Goal: Transaction & Acquisition: Purchase product/service

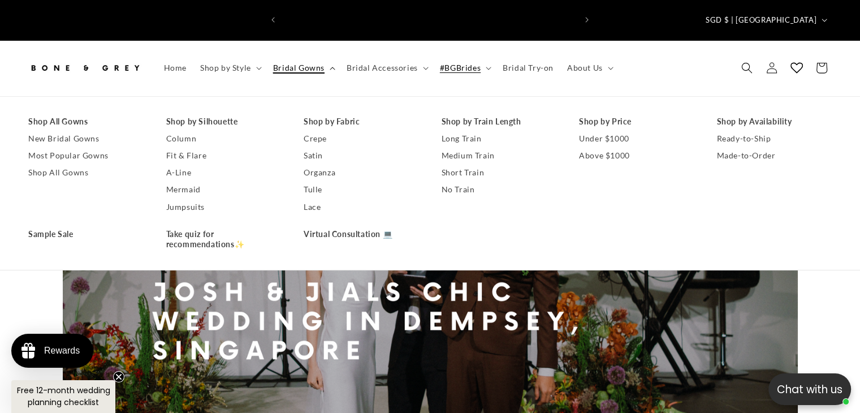
scroll to position [0, 586]
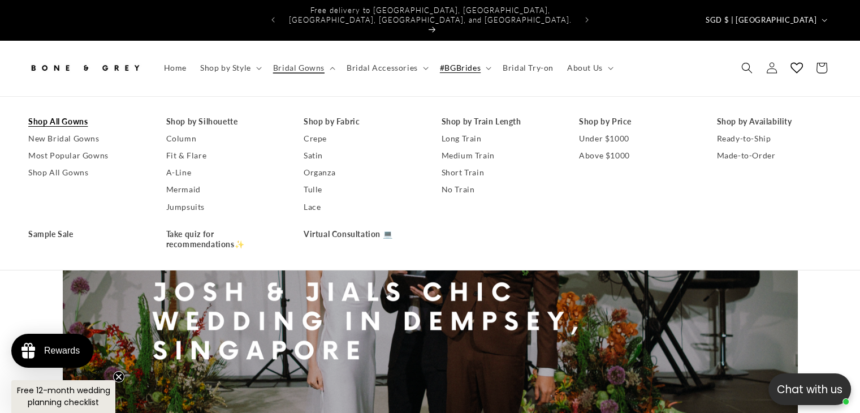
click at [79, 113] on link "Shop All Gowns" at bounding box center [85, 121] width 115 height 17
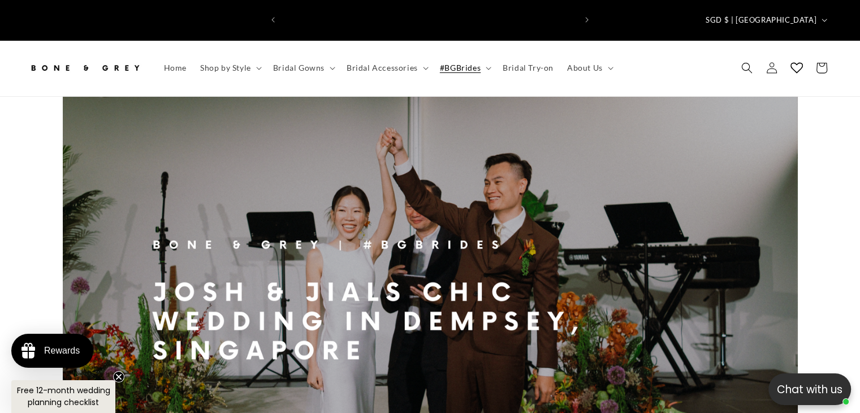
scroll to position [0, 0]
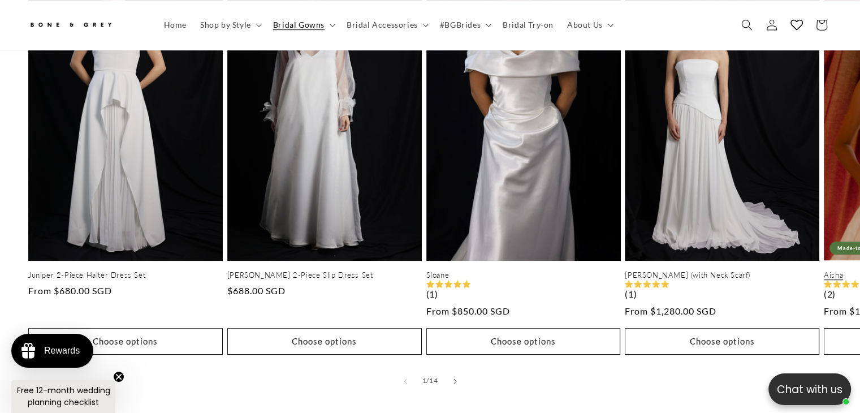
scroll to position [672, 0]
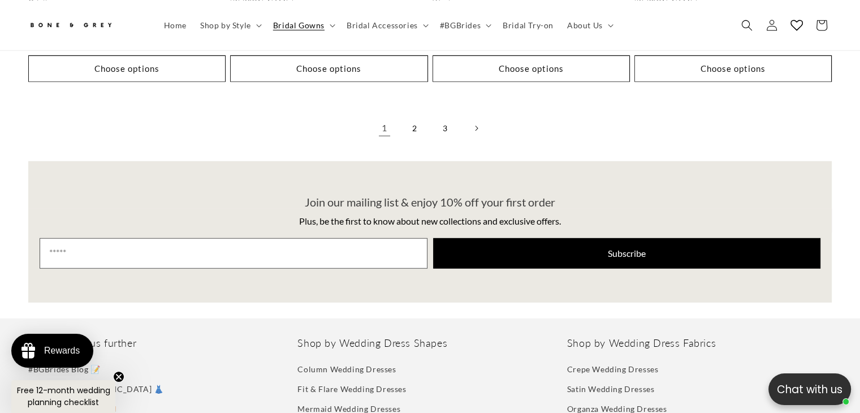
scroll to position [3103, 0]
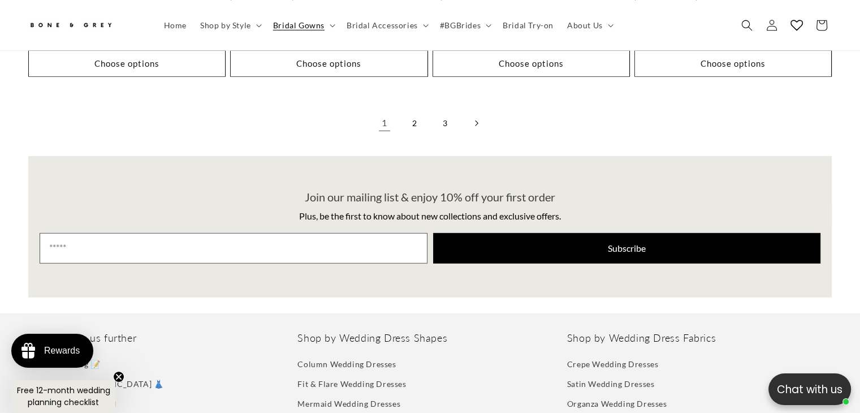
click at [475, 120] on icon "Next page" at bounding box center [475, 123] width 3 height 6
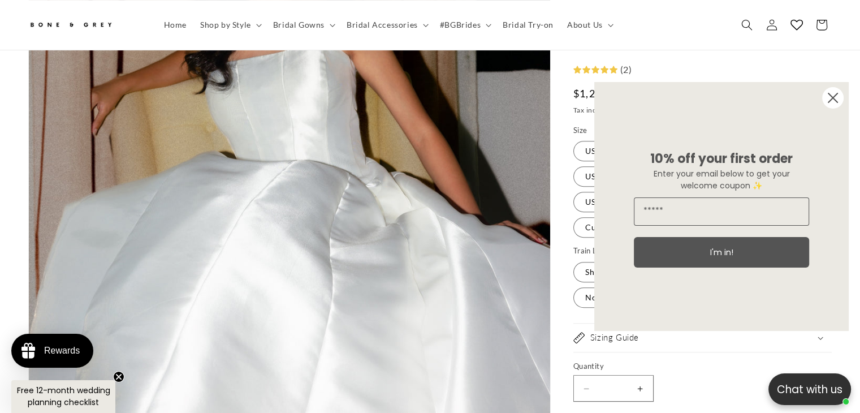
scroll to position [0, 293]
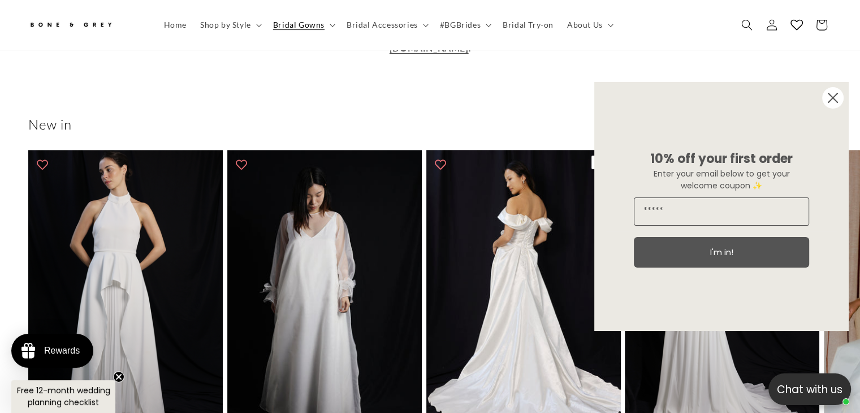
scroll to position [446, 0]
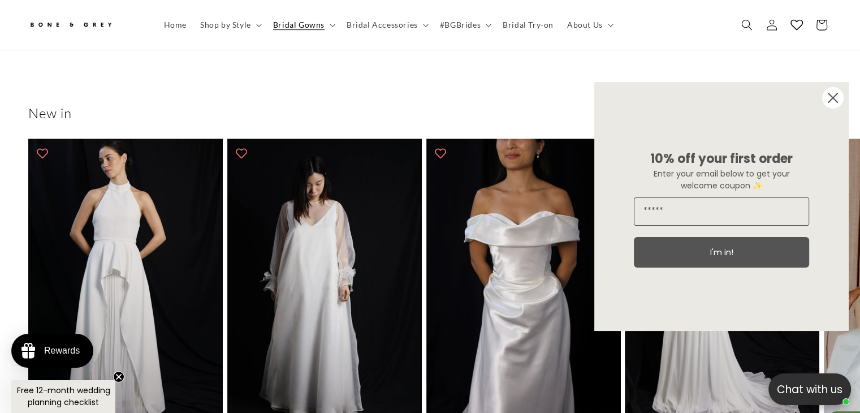
click at [820, 100] on div "10% off your first order Enter your email below to get your welcome coupon ✨ I'…" at bounding box center [721, 206] width 232 height 249
click at [823, 99] on circle "Close dialog" at bounding box center [832, 97] width 21 height 21
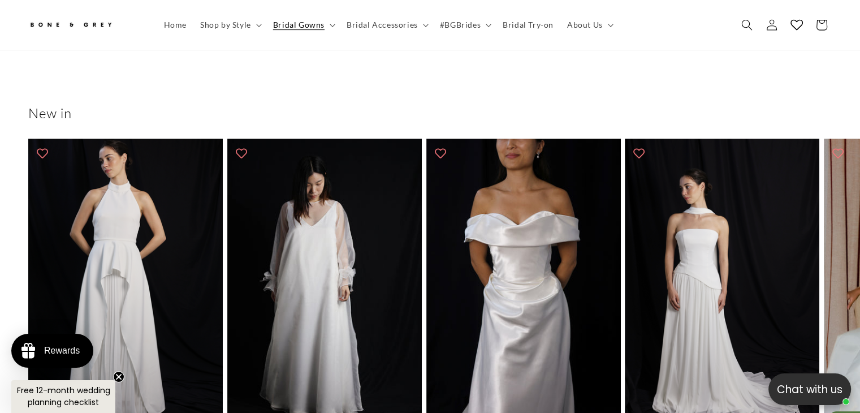
scroll to position [0, 586]
